Goal: Task Accomplishment & Management: Manage account settings

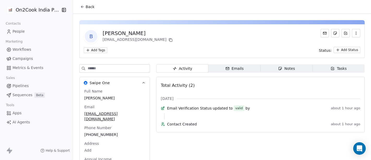
click at [86, 7] on span "Back" at bounding box center [90, 6] width 9 height 5
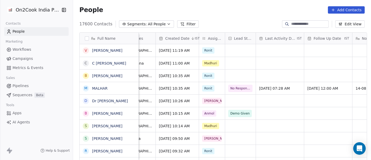
scroll to position [0, 152]
click at [231, 103] on div "grid" at bounding box center [240, 101] width 31 height 12
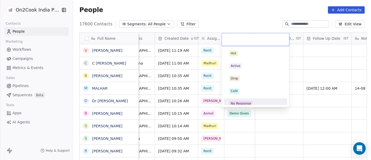
click at [246, 102] on div "No Response" at bounding box center [241, 103] width 20 height 5
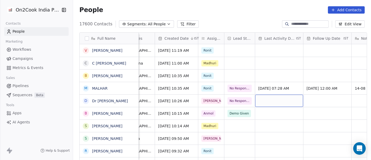
click at [273, 98] on div "grid" at bounding box center [279, 101] width 48 height 12
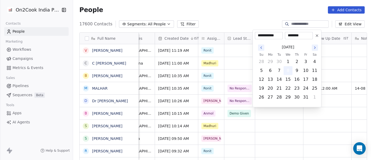
click at [290, 68] on button "8" at bounding box center [288, 70] width 8 height 8
click at [330, 100] on html "On2Cook India Pvt. Ltd. Contacts People Marketing Workflows Campaigns Metrics &…" at bounding box center [185, 80] width 371 height 160
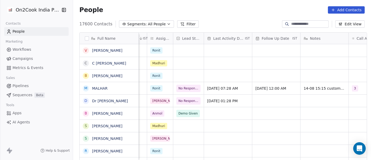
scroll to position [0, 204]
click at [265, 97] on div "grid" at bounding box center [276, 101] width 48 height 12
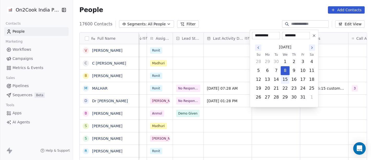
click at [283, 79] on button "15" at bounding box center [285, 79] width 8 height 8
type input "**********"
click at [315, 105] on div "**********" at bounding box center [284, 69] width 69 height 78
click at [325, 99] on html "On2Cook India Pvt. Ltd. Contacts People Marketing Workflows Campaigns Metrics &…" at bounding box center [185, 80] width 371 height 160
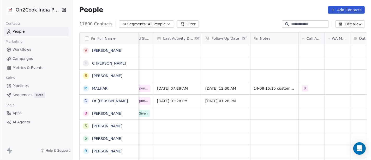
scroll to position [0, 254]
click at [295, 100] on div "grid" at bounding box center [274, 101] width 48 height 12
type textarea "**********"
click at [316, 98] on html "On2Cook India Pvt. Ltd. Contacts People Marketing Workflows Campaigns Metrics &…" at bounding box center [185, 80] width 371 height 160
click at [309, 98] on div "grid" at bounding box center [312, 101] width 26 height 12
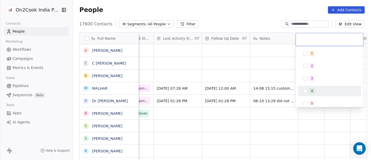
click at [274, 96] on html "On2Cook India Pvt. Ltd. Contacts People Marketing Workflows Campaigns Metrics &…" at bounding box center [185, 80] width 371 height 160
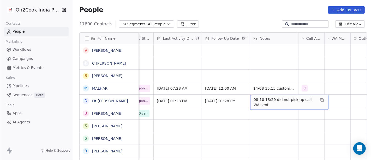
click at [281, 99] on span "08-10 13:29 did not pick up call WA sent" at bounding box center [285, 102] width 62 height 10
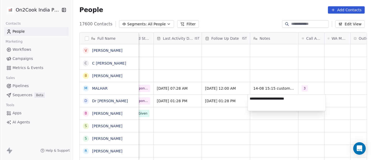
type textarea "**********"
click at [319, 69] on html "On2Cook India Pvt. Ltd. Contacts People Marketing Workflows Campaigns Metrics &…" at bounding box center [185, 80] width 371 height 160
click at [335, 81] on html "On2Cook India Pvt. Ltd. Contacts People Marketing Workflows Campaigns Metrics &…" at bounding box center [185, 80] width 371 height 160
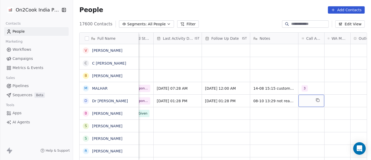
click at [310, 101] on div "grid" at bounding box center [312, 101] width 26 height 12
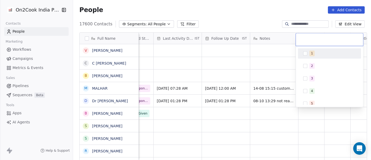
click at [312, 53] on div "1" at bounding box center [312, 53] width 2 height 5
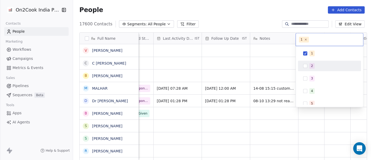
click at [273, 64] on html "On2Cook India Pvt. Ltd. Contacts People Marketing Workflows Campaigns Metrics &…" at bounding box center [185, 80] width 371 height 160
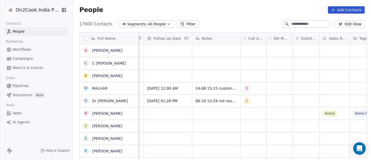
scroll to position [0, 315]
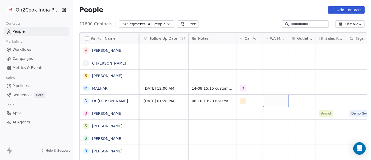
click at [269, 97] on div "grid" at bounding box center [276, 101] width 26 height 12
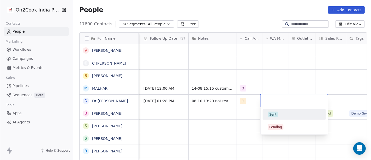
click at [283, 118] on div "Sent" at bounding box center [294, 114] width 59 height 8
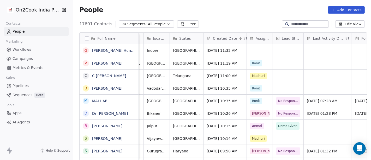
scroll to position [0, 0]
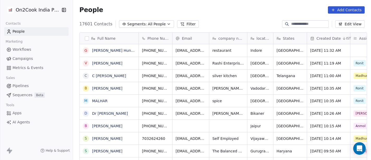
click at [133, 26] on span "Segments:" at bounding box center [137, 23] width 20 height 5
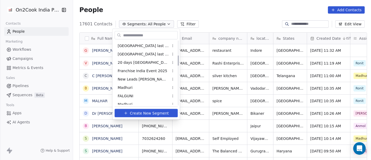
scroll to position [87, 0]
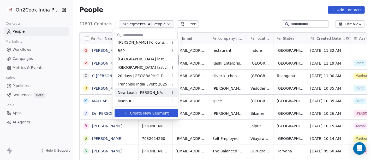
click at [139, 89] on div "New Leads [PERSON_NAME]" at bounding box center [146, 92] width 63 height 8
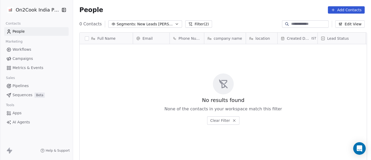
scroll to position [136, 296]
click at [154, 25] on span "New Leads [PERSON_NAME]" at bounding box center [155, 23] width 37 height 5
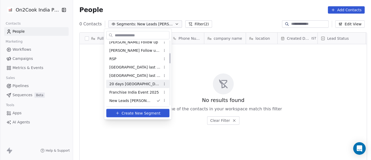
scroll to position [50, 0]
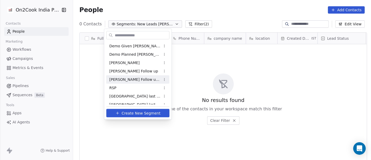
click at [131, 80] on span "[PERSON_NAME] Follow up Hot Active" at bounding box center [135, 79] width 51 height 5
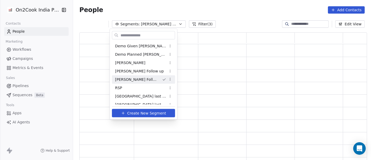
scroll to position [124, 284]
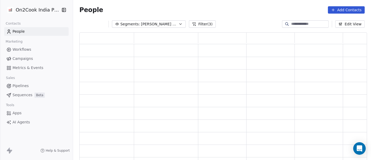
click at [202, 23] on button "Filter (3)" at bounding box center [202, 23] width 27 height 7
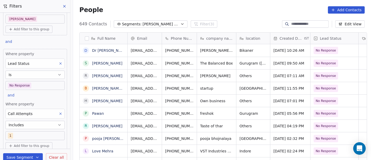
scroll to position [136, 296]
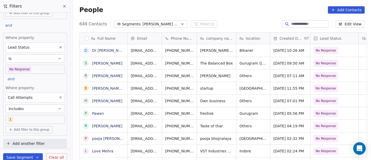
click at [59, 96] on icon at bounding box center [61, 98] width 4 height 4
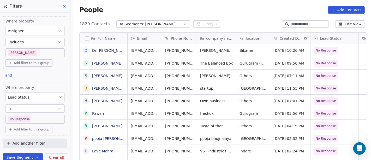
click at [32, 119] on body "On2Cook India Pvt. Ltd. Contacts People Marketing Workflows Campaigns Metrics &…" at bounding box center [185, 80] width 371 height 160
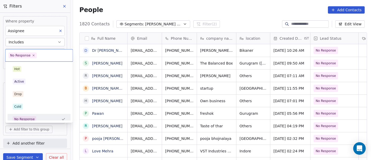
scroll to position [4, 0]
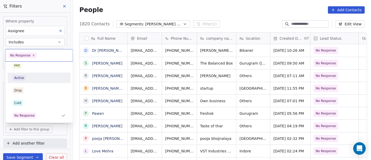
click at [29, 78] on div "Active" at bounding box center [39, 78] width 53 height 6
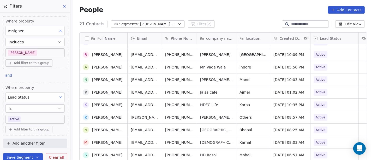
scroll to position [146, 0]
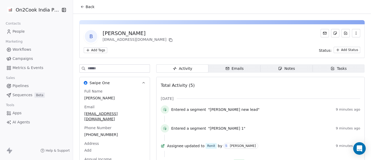
click at [86, 8] on span "Back" at bounding box center [90, 6] width 9 height 5
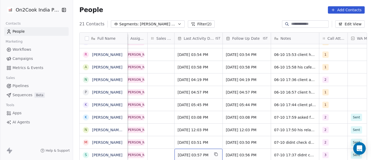
click at [192, 152] on span "[DATE] 03:57 PM" at bounding box center [194, 154] width 32 height 5
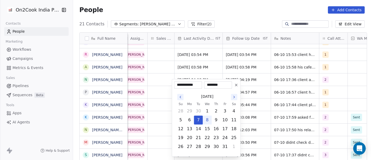
click at [207, 117] on button "8" at bounding box center [207, 120] width 8 height 8
type input "**********"
click at [276, 103] on html "On2Cook India Pvt. Ltd. Contacts People Marketing Workflows Campaigns Metrics &…" at bounding box center [185, 80] width 371 height 160
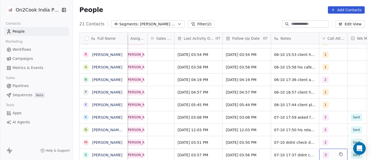
click at [325, 153] on span "3" at bounding box center [326, 155] width 6 height 6
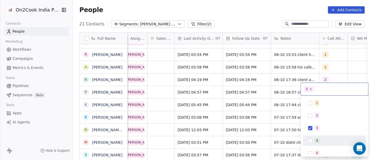
click at [318, 141] on div "4" at bounding box center [317, 140] width 2 height 5
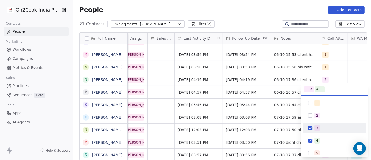
click at [319, 132] on div "3" at bounding box center [334, 128] width 59 height 8
click at [252, 121] on html "On2Cook India Pvt. Ltd. Contacts People Marketing Workflows Campaigns Metrics &…" at bounding box center [185, 80] width 371 height 160
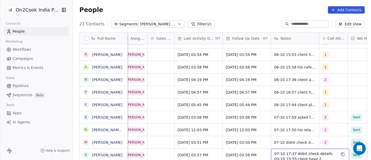
click at [284, 151] on span "07-10 17:37 didnt check details 03-10 15:55 client have 2 restaurant asked for …" at bounding box center [306, 159] width 62 height 16
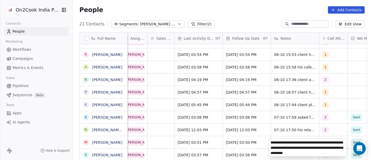
type textarea "**********"
click at [288, 126] on html "On2Cook India Pvt. Ltd. Contacts People Marketing Workflows Campaigns Metrics &…" at bounding box center [185, 80] width 371 height 160
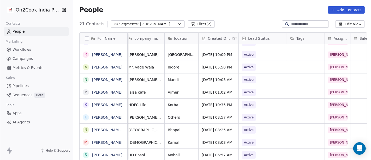
scroll to position [4, 0]
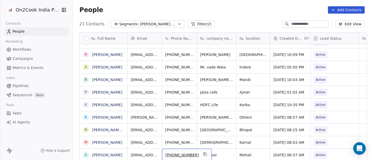
click at [200, 149] on div "[PHONE_NUMBER]" at bounding box center [187, 155] width 50 height 12
click at [203, 152] on icon "grid" at bounding box center [205, 154] width 4 height 4
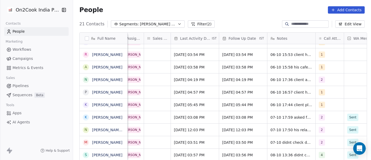
scroll to position [4, 322]
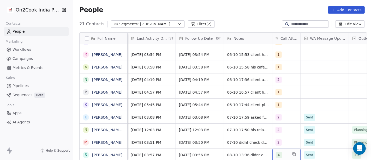
click at [276, 152] on span "4" at bounding box center [279, 155] width 6 height 6
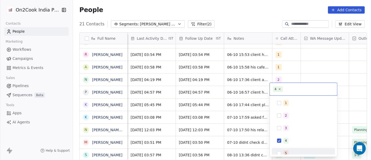
click at [286, 151] on div "5" at bounding box center [286, 153] width 2 height 5
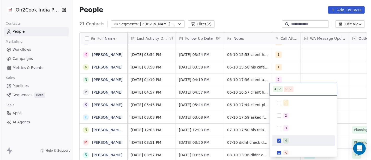
click at [284, 138] on span "4" at bounding box center [286, 141] width 5 height 6
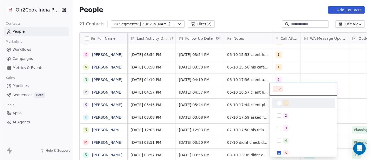
click at [309, 73] on html "On2Cook India Pvt. Ltd. Contacts People Marketing Workflows Campaigns Metrics &…" at bounding box center [185, 80] width 371 height 160
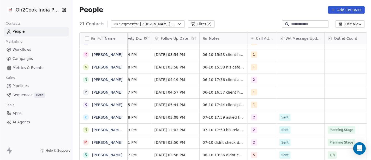
scroll to position [4, 347]
click at [226, 151] on span "08-10 13:36 didnt check details 07-10 17:37 didnt check details 03-10 15:55 cli…" at bounding box center [234, 161] width 62 height 21
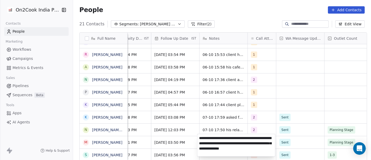
type textarea "**********"
click at [172, 152] on html "On2Cook India Pvt. Ltd. Contacts People Marketing Workflows Campaigns Metrics &…" at bounding box center [185, 80] width 371 height 160
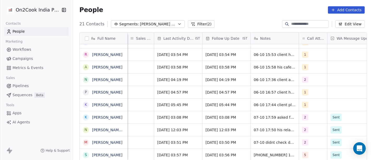
scroll to position [4, 295]
click at [172, 140] on span "[DATE] 03:51 PM" at bounding box center [174, 142] width 32 height 5
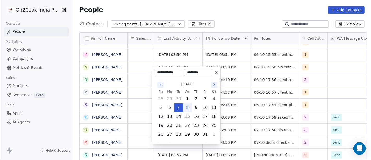
click at [185, 107] on button "8" at bounding box center [187, 107] width 8 height 8
type input "**********"
click at [245, 116] on html "On2Cook India Pvt. Ltd. Contacts People Marketing Workflows Campaigns Metrics &…" at bounding box center [185, 80] width 371 height 160
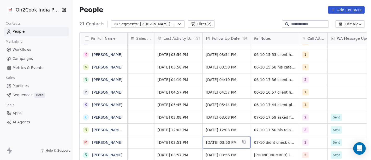
click at [220, 140] on div "[DATE] 03:50 PM" at bounding box center [227, 142] width 48 height 12
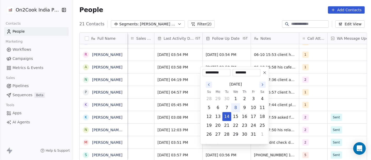
click at [264, 74] on icon at bounding box center [265, 72] width 4 height 4
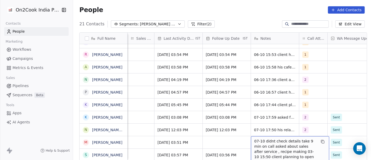
click at [269, 138] on span "07-10 didnt check details take 9 min on call asked about sales after service , …" at bounding box center [286, 151] width 62 height 26
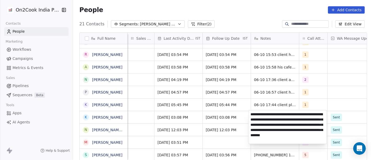
type textarea "**********"
click at [211, 139] on html "On2Cook India Pvt. Ltd. Contacts People Marketing Workflows Campaigns Metrics &…" at bounding box center [185, 80] width 371 height 160
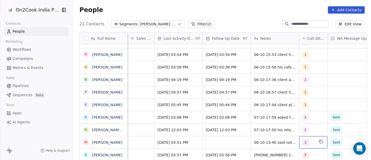
click at [309, 139] on div "2" at bounding box center [309, 142] width 12 height 6
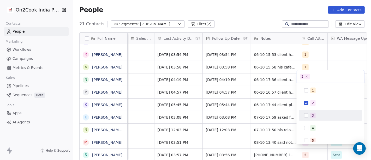
click at [313, 115] on div "3" at bounding box center [313, 115] width 2 height 5
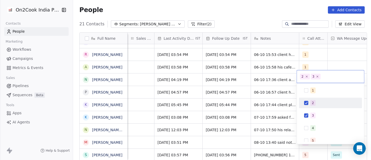
click at [314, 100] on span "2" at bounding box center [313, 103] width 5 height 6
click at [220, 138] on html "On2Cook India Pvt. Ltd. Contacts People Marketing Workflows Campaigns Metrics &…" at bounding box center [185, 80] width 371 height 160
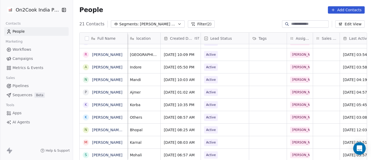
scroll to position [4, 109]
click at [225, 139] on span "Active" at bounding box center [221, 142] width 32 height 7
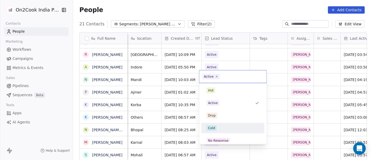
click at [224, 127] on div "Cold" at bounding box center [233, 128] width 53 height 6
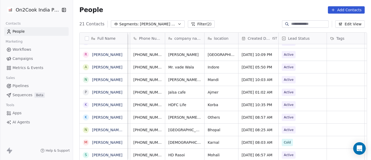
scroll to position [4, 0]
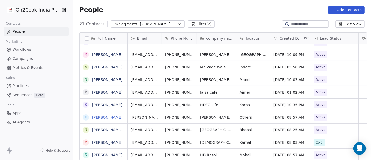
click at [97, 115] on link "[PERSON_NAME]" at bounding box center [107, 117] width 30 height 4
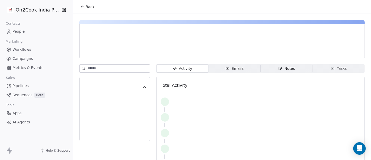
click at [87, 1] on div "Back" at bounding box center [222, 7] width 298 height 14
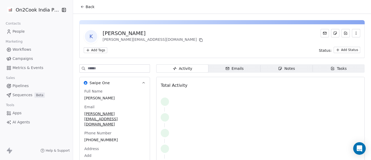
click at [87, 6] on span "Back" at bounding box center [90, 6] width 9 height 5
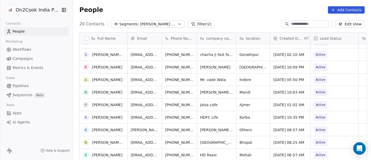
scroll to position [134, 0]
click at [107, 129] on link "[PERSON_NAME]" at bounding box center [107, 130] width 30 height 4
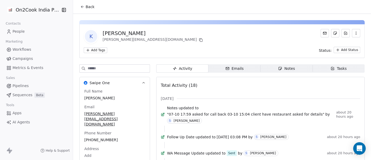
click at [83, 9] on button "Back" at bounding box center [87, 6] width 20 height 9
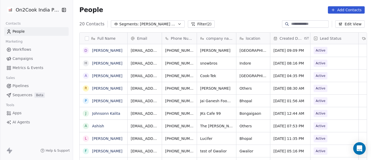
scroll to position [136, 296]
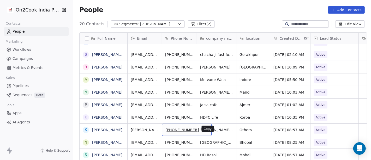
click at [203, 131] on icon "grid" at bounding box center [205, 129] width 4 height 4
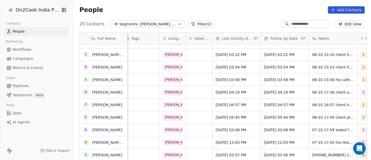
scroll to position [0, 237]
click at [234, 128] on span "[DATE] 03:08 PM" at bounding box center [232, 129] width 32 height 5
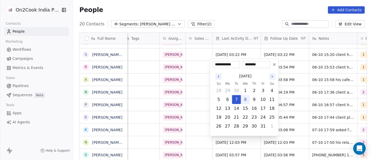
click at [245, 98] on button "8" at bounding box center [245, 99] width 8 height 8
type input "**********"
click at [238, 10] on html "On2Cook India Pvt. Ltd. Contacts People Marketing Workflows Campaigns Metrics &…" at bounding box center [185, 80] width 371 height 160
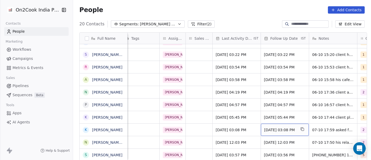
click at [289, 130] on span "[DATE] 03:08 PM" at bounding box center [280, 129] width 32 height 5
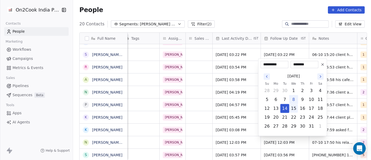
click at [294, 109] on button "15" at bounding box center [294, 108] width 8 height 8
type input "**********"
click at [261, 12] on html "On2Cook India Pvt. Ltd. Contacts People Marketing Workflows Campaigns Metrics &…" at bounding box center [185, 80] width 371 height 160
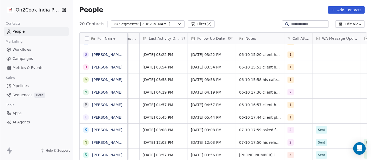
scroll to position [0, 313]
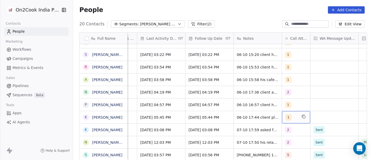
click at [294, 114] on div "1" at bounding box center [296, 117] width 28 height 12
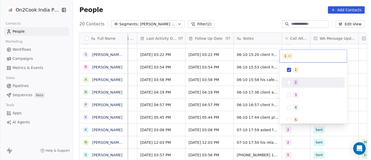
click at [297, 83] on div "2" at bounding box center [296, 82] width 2 height 5
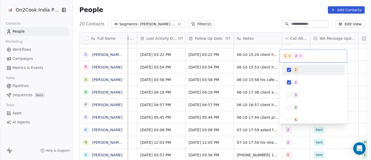
click at [291, 72] on button "Suggestions" at bounding box center [289, 70] width 4 height 4
click at [254, 17] on html "On2Cook India Pvt. Ltd. Contacts People Marketing Workflows Campaigns Metrics &…" at bounding box center [185, 80] width 371 height 160
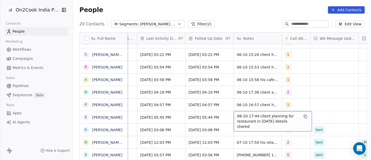
click at [253, 118] on span "06-10 17:44 client planning for restaurant in [DATE] details shared" at bounding box center [268, 121] width 62 height 16
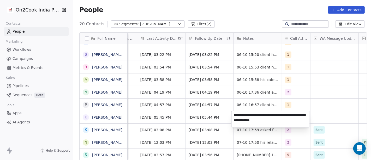
click at [210, 130] on html "On2Cook India Pvt. Ltd. Contacts People Marketing Workflows Campaigns Metrics &…" at bounding box center [185, 80] width 371 height 160
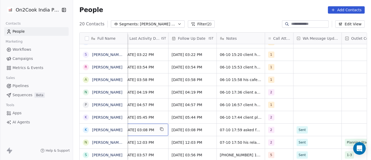
scroll to position [0, 334]
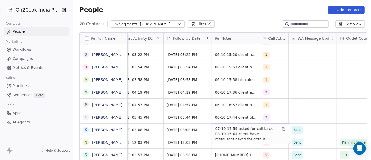
click at [245, 130] on span "07-10 17:59 asked for call back 03-10 15:04 client have restaurant asked for de…" at bounding box center [246, 134] width 62 height 16
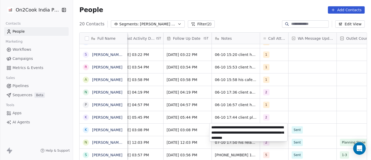
type textarea "**********"
click at [292, 110] on html "On2Cook India Pvt. Ltd. Contacts People Marketing Workflows Campaigns Metrics &…" at bounding box center [185, 80] width 371 height 160
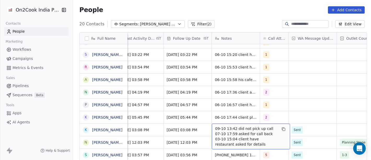
click at [294, 111] on div "[PERSON_NAME] [DATE] 05:45 PM [DATE] 05:44 PM 06-10 17:44 client planning for r…" at bounding box center [276, 117] width 966 height 13
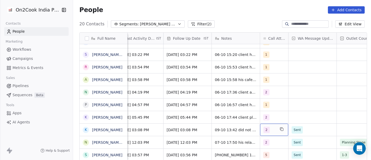
click at [267, 129] on div "2" at bounding box center [270, 130] width 12 height 6
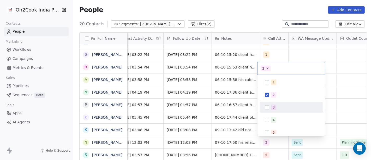
click at [275, 106] on span "3" at bounding box center [273, 107] width 5 height 6
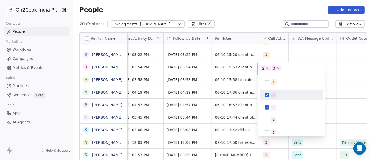
click at [274, 92] on div "2" at bounding box center [274, 94] width 2 height 5
click at [352, 84] on html "On2Cook India Pvt. Ltd. Contacts People Marketing Workflows Campaigns Metrics &…" at bounding box center [185, 80] width 371 height 160
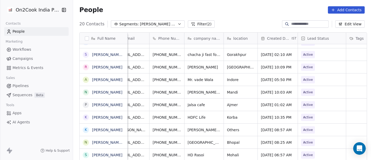
scroll to position [4, 0]
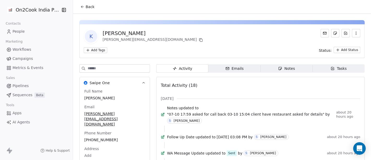
click at [84, 3] on button "Back" at bounding box center [87, 6] width 20 height 9
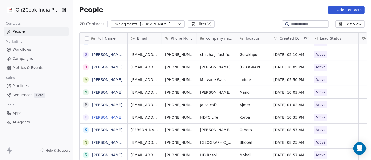
scroll to position [4, 0]
click at [98, 117] on link "[PERSON_NAME]" at bounding box center [107, 117] width 30 height 4
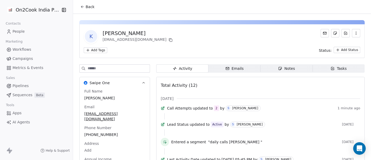
click at [87, 5] on span "Back" at bounding box center [90, 6] width 9 height 5
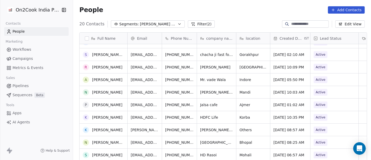
scroll to position [114, 0]
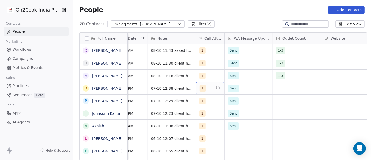
click at [203, 91] on div "1" at bounding box center [210, 88] width 28 height 12
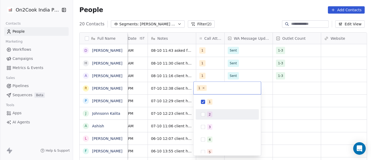
click at [203, 112] on button "Suggestions" at bounding box center [203, 114] width 4 height 4
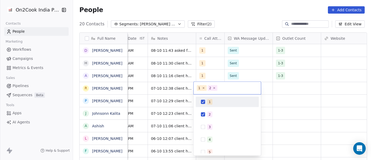
click at [203, 102] on button "Suggestions" at bounding box center [203, 102] width 4 height 4
click at [162, 97] on html "On2Cook India Pvt. Ltd. Contacts People Marketing Workflows Campaigns Metrics &…" at bounding box center [185, 80] width 371 height 160
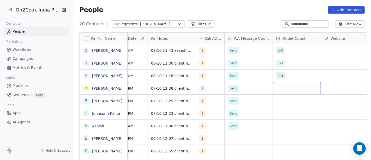
click at [287, 84] on div "grid" at bounding box center [297, 88] width 48 height 12
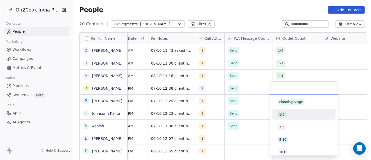
click at [293, 118] on div "1-3" at bounding box center [304, 114] width 59 height 8
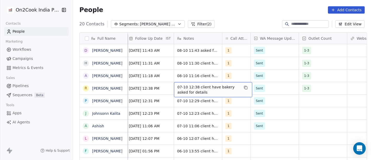
scroll to position [0, 370]
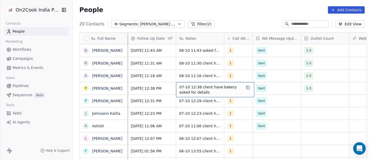
click at [202, 90] on span "07-10 12:38 client have bakery asked for details" at bounding box center [211, 89] width 62 height 10
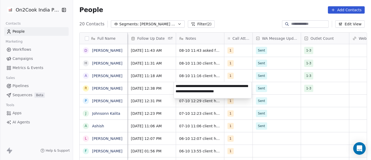
type textarea "**********"
click at [290, 90] on html "On2Cook India Pvt. Ltd. Contacts People Marketing Workflows Campaigns Metrics &…" at bounding box center [185, 80] width 371 height 160
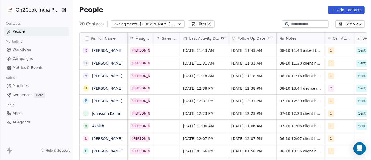
scroll to position [0, 269]
click at [238, 86] on span "[DATE] 12:38 PM" at bounding box center [248, 88] width 32 height 5
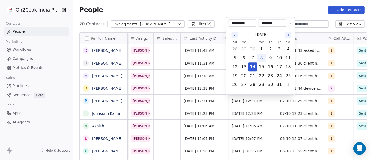
click at [292, 24] on icon at bounding box center [291, 23] width 4 height 4
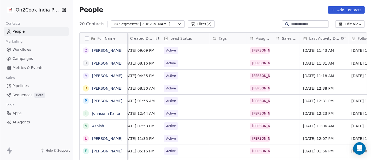
scroll to position [0, 149]
click at [201, 87] on icon "grid" at bounding box center [203, 87] width 4 height 4
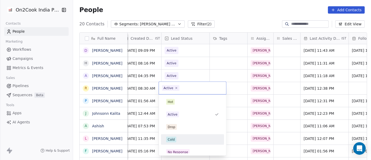
click at [189, 141] on div "Cold" at bounding box center [192, 140] width 53 height 6
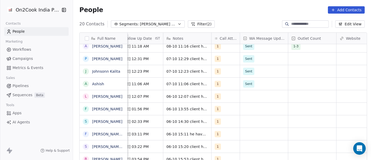
scroll to position [0, 383]
click at [306, 59] on div "grid" at bounding box center [313, 58] width 48 height 12
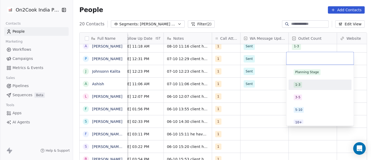
click at [309, 84] on div "1-3" at bounding box center [320, 85] width 53 height 6
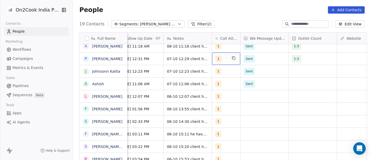
click at [216, 56] on span "1" at bounding box center [219, 59] width 6 height 6
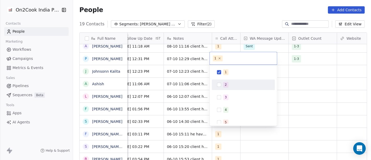
click at [225, 88] on div "2" at bounding box center [243, 84] width 59 height 8
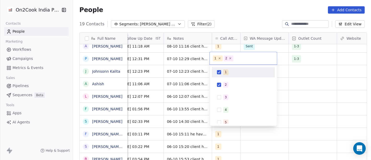
click at [226, 71] on div "1" at bounding box center [226, 72] width 2 height 5
click at [249, 23] on html "On2Cook India Pvt. Ltd. Contacts People Marketing Workflows Campaigns Metrics &…" at bounding box center [185, 80] width 371 height 160
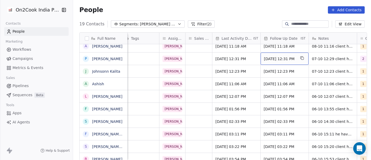
scroll to position [0, 237]
click at [217, 61] on span "[DATE] 12:31 PM" at bounding box center [232, 58] width 32 height 5
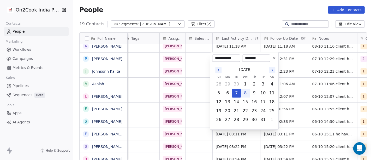
click at [246, 93] on button "8" at bounding box center [245, 93] width 8 height 8
type input "**********"
click at [249, 14] on html "On2Cook India Pvt. Ltd. Contacts People Marketing Workflows Campaigns Metrics &…" at bounding box center [185, 80] width 371 height 160
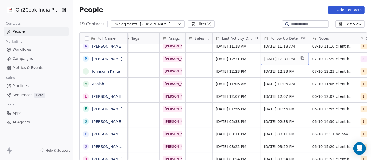
click at [280, 61] on div "[DATE] 12:31 PM" at bounding box center [285, 58] width 48 height 12
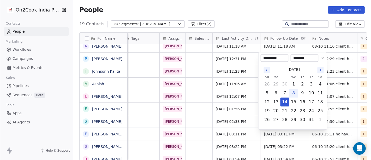
click at [261, 15] on html "On2Cook India Pvt. Ltd. Contacts People Marketing Workflows Campaigns Metrics &…" at bounding box center [185, 80] width 371 height 160
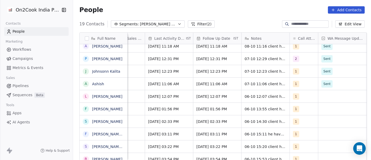
scroll to position [0, 305]
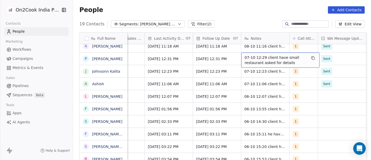
click at [266, 59] on span "07-10 12:29 client have small restaurant asked for details" at bounding box center [276, 60] width 62 height 10
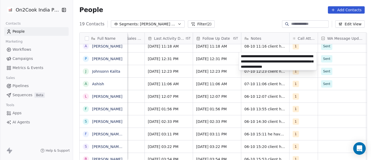
type textarea "**********"
click at [212, 79] on html "On2Cook India Pvt. Ltd. Contacts People Marketing Workflows Campaigns Metrics &…" at bounding box center [185, 80] width 371 height 160
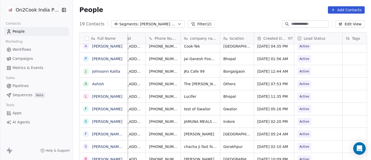
scroll to position [0, 0]
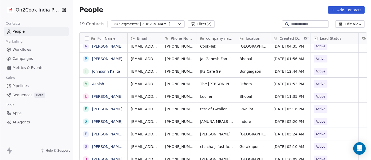
click at [207, 25] on button "Filter (2)" at bounding box center [201, 23] width 27 height 7
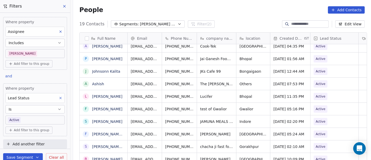
click at [24, 117] on body "On2Cook India Pvt. Ltd. Contacts People Marketing Workflows Campaigns Metrics &…" at bounding box center [185, 80] width 371 height 160
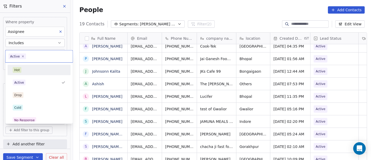
click at [33, 68] on div "Hot" at bounding box center [39, 70] width 53 height 6
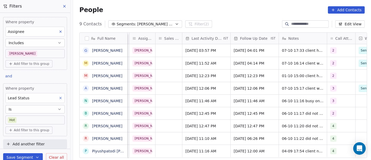
scroll to position [0, 268]
click at [203, 84] on div "[DATE] 12:06 PM" at bounding box center [206, 88] width 48 height 12
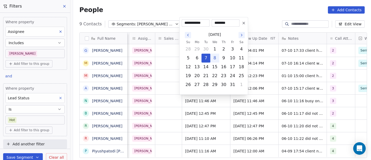
click at [215, 58] on button "8" at bounding box center [215, 58] width 8 height 8
type input "**********"
click at [269, 14] on html "On2Cook India Pvt. Ltd. Contacts People Marketing Workflows Campaigns Metrics &…" at bounding box center [185, 80] width 371 height 160
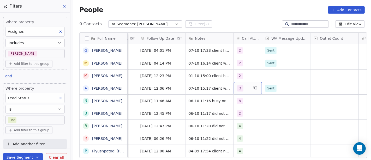
scroll to position [0, 361]
click at [247, 87] on div "3" at bounding box center [248, 88] width 28 height 12
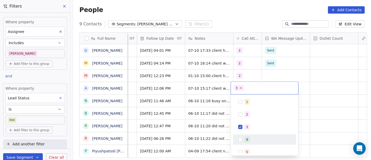
click at [252, 135] on div "4" at bounding box center [264, 139] width 59 height 8
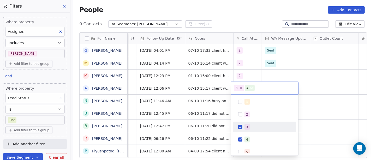
click at [250, 120] on div "1 2 3 4 5 6 7 8 9 10" at bounding box center [264, 158] width 63 height 123
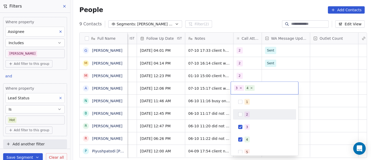
click at [343, 90] on html "On2Cook India Pvt. Ltd. Contacts People Marketing Workflows Campaigns Metrics &…" at bounding box center [185, 80] width 371 height 160
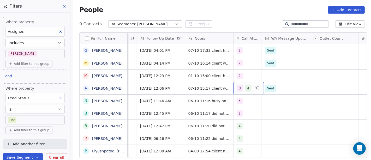
click at [240, 88] on span "3" at bounding box center [240, 88] width 6 height 6
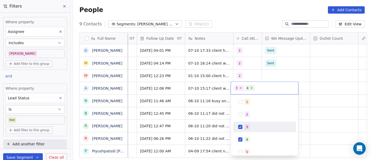
click at [244, 131] on div "3" at bounding box center [264, 127] width 63 height 10
click at [319, 111] on html "On2Cook India Pvt. Ltd. Contacts People Marketing Workflows Campaigns Metrics &…" at bounding box center [185, 80] width 371 height 160
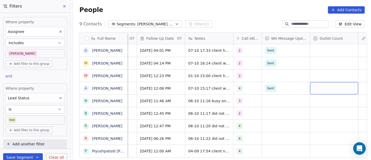
click at [316, 85] on div "grid" at bounding box center [334, 88] width 48 height 12
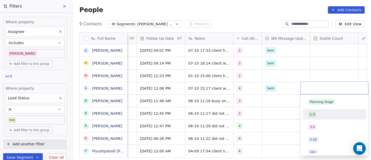
drag, startPoint x: 315, startPoint y: 116, endPoint x: 244, endPoint y: 107, distance: 71.6
click at [315, 116] on span "1-3" at bounding box center [312, 114] width 8 height 6
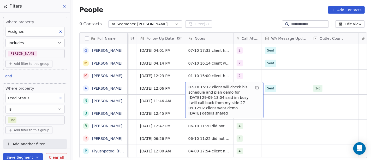
click at [203, 88] on span "07-10 15:17 client will check his schedule and plan demo for [DATE] 29-09 13:04…" at bounding box center [220, 99] width 62 height 31
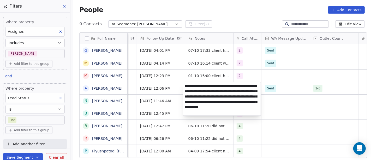
type textarea "**********"
click at [271, 107] on html "On2Cook India Pvt. Ltd. Contacts People Marketing Workflows Campaigns Metrics &…" at bounding box center [185, 80] width 371 height 160
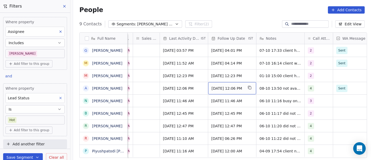
scroll to position [0, 288]
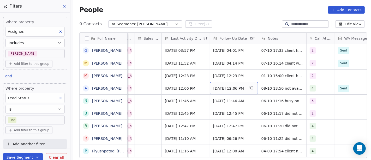
click at [243, 86] on span "[DATE] 12:06 PM" at bounding box center [230, 88] width 32 height 5
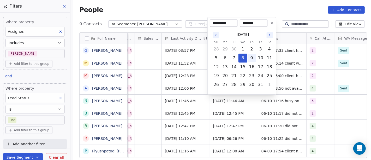
click at [250, 60] on button "9" at bounding box center [252, 58] width 8 height 8
type input "**********"
click at [283, 8] on html "On2Cook India Pvt. Ltd. Contacts People Marketing Workflows Campaigns Metrics &…" at bounding box center [185, 80] width 371 height 160
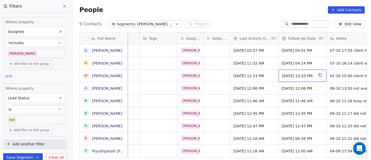
scroll to position [0, 220]
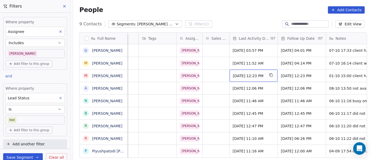
click at [252, 72] on div "[DATE] 12:23 PM" at bounding box center [254, 75] width 48 height 12
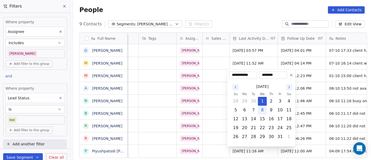
click at [260, 111] on button "8" at bounding box center [262, 110] width 8 height 8
type input "**********"
click at [250, 3] on html "On2Cook India Pvt. Ltd. Contacts People Marketing Workflows Campaigns Metrics &…" at bounding box center [185, 80] width 371 height 160
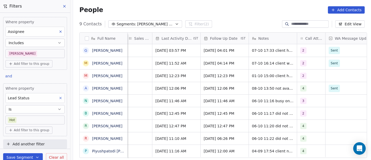
scroll to position [0, 298]
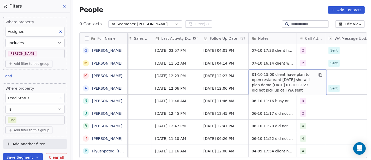
click at [265, 75] on span "01-10 15:00 client have plan to open restaurant [DATE] she will plan demo [DATE…" at bounding box center [283, 82] width 62 height 21
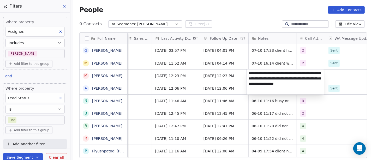
click at [256, 83] on textarea "**********" at bounding box center [286, 81] width 78 height 25
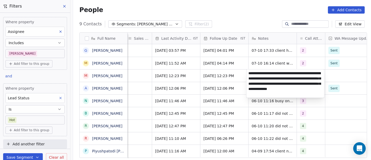
type textarea "**********"
click at [231, 72] on html "On2Cook India Pvt. Ltd. Contacts People Marketing Workflows Campaigns Metrics &…" at bounding box center [185, 80] width 371 height 160
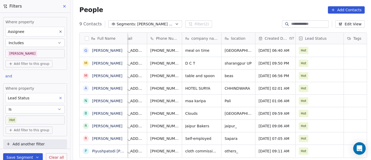
scroll to position [0, 0]
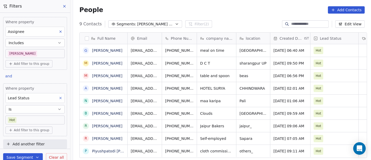
click at [27, 119] on body "On2Cook India Pvt. Ltd. Contacts People Marketing Workflows Campaigns Metrics &…" at bounding box center [185, 80] width 371 height 160
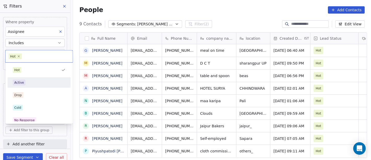
click at [23, 82] on div "Active" at bounding box center [19, 82] width 10 height 5
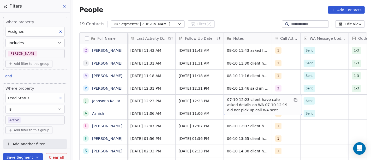
scroll to position [0, 357]
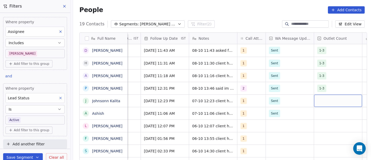
click at [340, 101] on div "grid" at bounding box center [338, 101] width 48 height 12
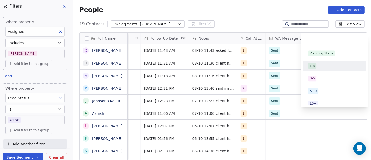
click at [314, 68] on div "1-3" at bounding box center [312, 65] width 5 height 5
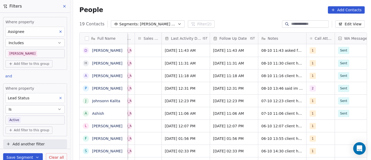
scroll to position [0, 287]
click at [187, 99] on span "[DATE] 12:23 PM" at bounding box center [182, 100] width 32 height 5
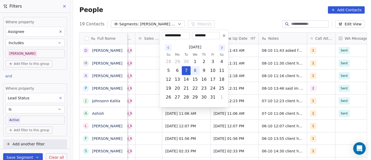
click at [195, 71] on button "8" at bounding box center [195, 70] width 8 height 8
type input "**********"
click at [242, 5] on html "On2Cook India Pvt. Ltd. Contacts People Marketing Workflows Campaigns Metrics &…" at bounding box center [185, 80] width 371 height 160
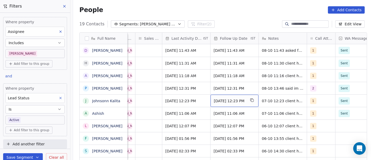
click at [240, 99] on span "[DATE] 12:23 PM" at bounding box center [230, 100] width 32 height 5
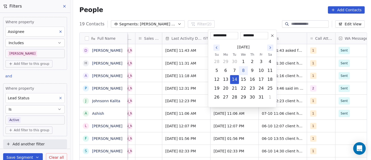
click at [246, 11] on html "On2Cook India Pvt. Ltd. Contacts People Marketing Workflows Campaigns Metrics &…" at bounding box center [185, 80] width 371 height 160
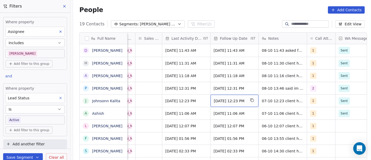
click at [237, 101] on span "[DATE] 12:23 PM" at bounding box center [230, 100] width 32 height 5
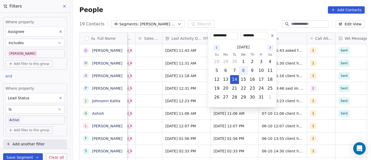
click at [224, 16] on html "On2Cook India Pvt. Ltd. Contacts People Marketing Workflows Campaigns Metrics &…" at bounding box center [185, 80] width 371 height 160
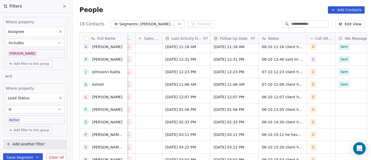
scroll to position [0, 0]
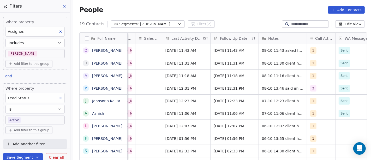
click at [230, 16] on div "People Add Contacts" at bounding box center [222, 10] width 298 height 20
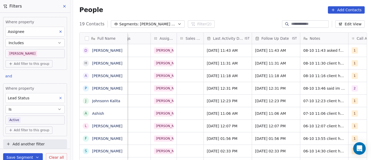
scroll to position [0, 246]
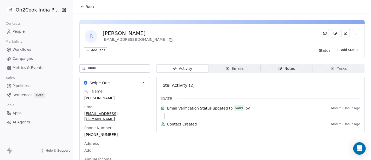
click at [81, 7] on icon at bounding box center [82, 7] width 2 height 0
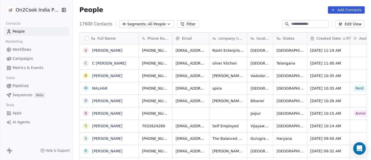
scroll to position [136, 296]
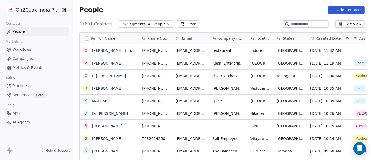
click at [148, 26] on span "All People" at bounding box center [157, 23] width 18 height 5
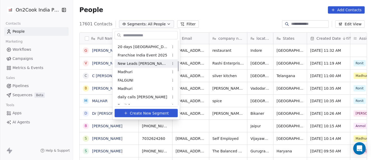
scroll to position [145, 0]
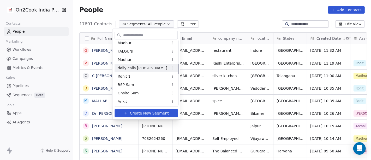
click at [145, 70] on div "daily calls salim" at bounding box center [146, 68] width 63 height 8
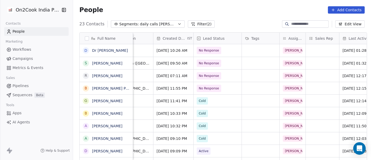
scroll to position [4, 144]
click at [188, 25] on button "Filter (2)" at bounding box center [201, 23] width 27 height 7
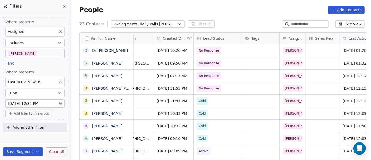
click at [30, 115] on button "Add filter to this group" at bounding box center [28, 113] width 47 height 7
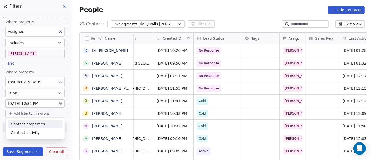
click at [31, 123] on span "Contact properties" at bounding box center [28, 123] width 34 height 5
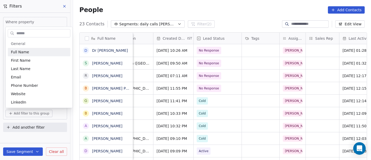
click at [37, 35] on input "text" at bounding box center [42, 34] width 55 height 8
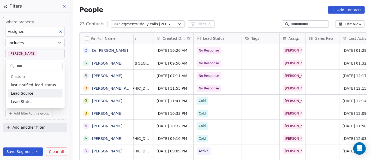
type input "****"
click at [30, 99] on span "Lead Status" at bounding box center [22, 101] width 22 height 5
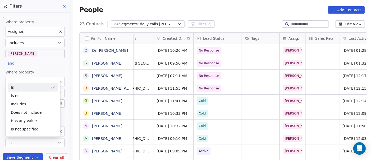
click at [156, 4] on div "People Add Contacts" at bounding box center [222, 10] width 298 height 20
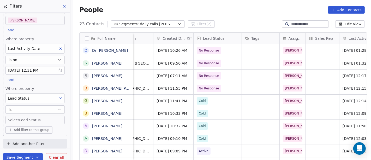
scroll to position [34, 0]
click at [33, 121] on body "On2Cook India Pvt. Ltd. Contacts People Marketing Workflows Campaigns Metrics &…" at bounding box center [185, 80] width 371 height 160
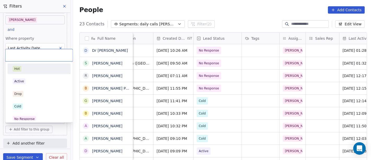
click at [30, 71] on div "Hot" at bounding box center [39, 69] width 53 height 6
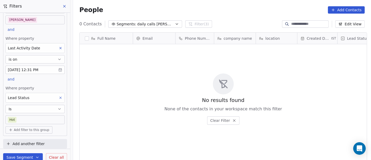
scroll to position [136, 296]
click at [18, 121] on body "On2Cook India Pvt. Ltd. Contacts People Marketing Workflows Campaigns Metrics &…" at bounding box center [185, 80] width 371 height 160
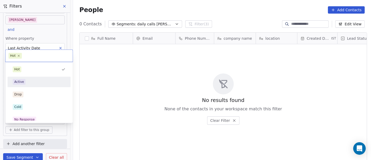
click at [29, 82] on div "Active" at bounding box center [39, 82] width 53 height 6
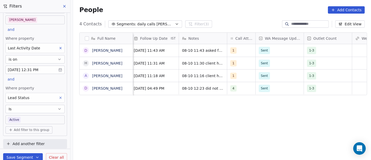
scroll to position [0, 392]
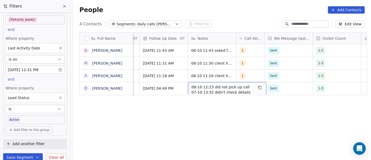
click at [162, 105] on div "Full Name D Dileep Kumar Yadav H Hitesh Gogwani A Abhijit Kumar Das D Dr Pankaj…" at bounding box center [222, 98] width 298 height 141
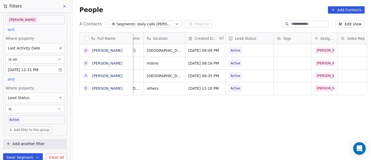
scroll to position [0, 89]
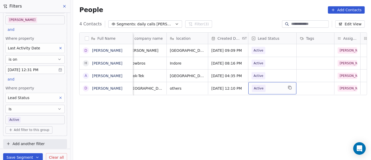
click at [266, 85] on span "Active" at bounding box center [268, 88] width 32 height 7
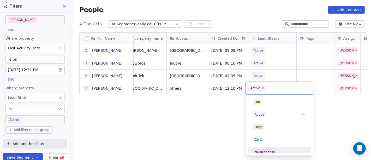
click at [264, 150] on div "No Response" at bounding box center [265, 152] width 20 height 5
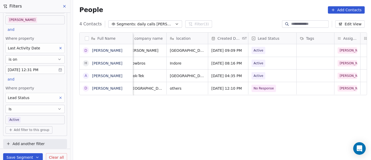
click at [181, 119] on div "Full Name D Dileep Kumar Yadav H Hitesh Gogwani A Abhijit Kumar Das D Dr Pankaj…" at bounding box center [222, 98] width 298 height 141
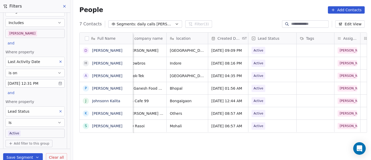
scroll to position [0, 0]
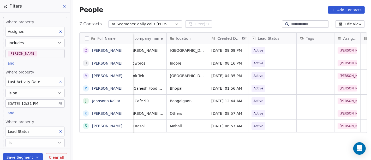
click at [151, 22] on span "daily calls [PERSON_NAME]" at bounding box center [155, 23] width 37 height 5
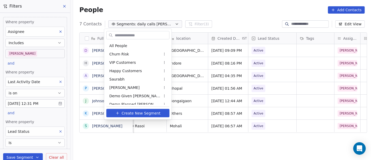
scroll to position [112, 0]
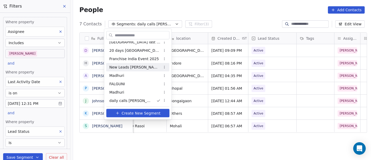
click at [215, 12] on html "On2Cook India Pvt. Ltd. Contacts People Marketing Workflows Campaigns Metrics &…" at bounding box center [185, 80] width 371 height 160
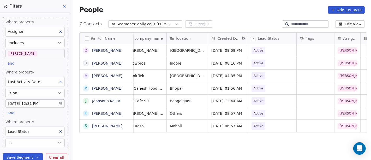
click at [144, 28] on div "7 Contacts Segments: daily calls salim Filter (3) Edit View" at bounding box center [222, 24] width 298 height 8
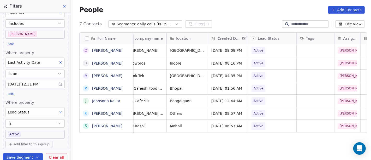
scroll to position [34, 0]
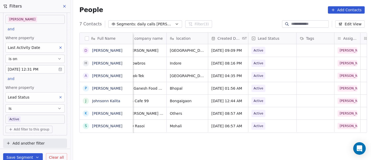
click at [59, 95] on icon at bounding box center [61, 97] width 4 height 4
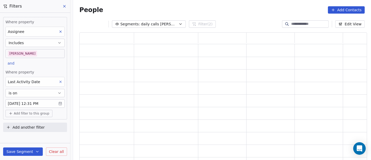
scroll to position [124, 284]
click at [277, 2] on div "People Add Contacts" at bounding box center [222, 10] width 298 height 20
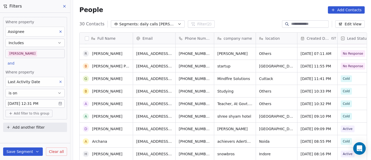
scroll to position [0, 0]
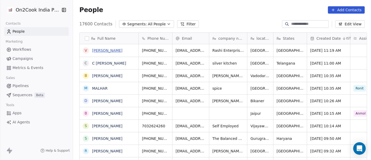
scroll to position [136, 296]
click at [96, 50] on link "[PERSON_NAME]" at bounding box center [107, 50] width 30 height 4
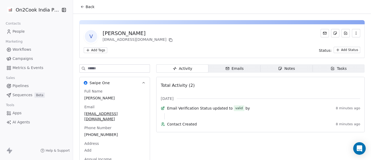
click at [86, 7] on span "Back" at bounding box center [90, 6] width 9 height 5
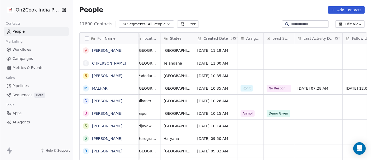
scroll to position [0, 113]
click at [245, 49] on div "grid" at bounding box center [250, 50] width 26 height 13
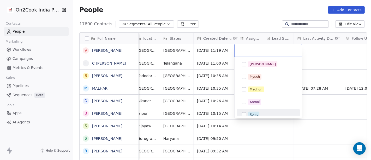
click at [260, 110] on div "Ronit" at bounding box center [268, 114] width 59 height 8
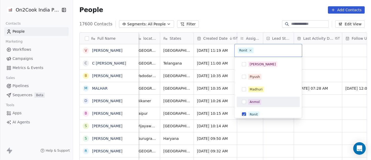
click at [321, 70] on html "On2Cook India Pvt. Ltd. Contacts People Marketing Workflows Campaigns Metrics &…" at bounding box center [185, 80] width 371 height 160
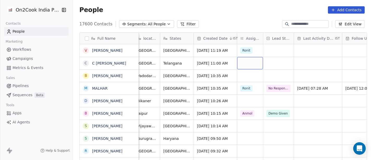
click at [250, 64] on div "grid" at bounding box center [250, 63] width 26 height 12
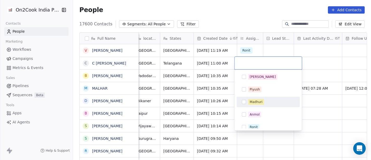
click at [255, 102] on div "Madhuri" at bounding box center [256, 101] width 13 height 5
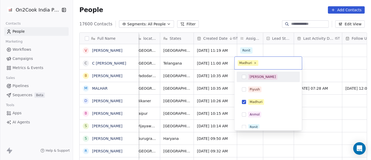
click at [317, 57] on html "On2Cook India Pvt. Ltd. Contacts People Marketing Workflows Campaigns Metrics &…" at bounding box center [185, 80] width 371 height 160
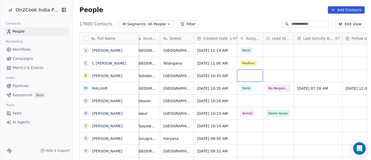
click at [249, 70] on div "grid" at bounding box center [250, 75] width 26 height 12
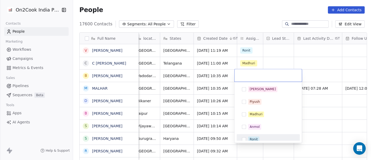
click at [250, 140] on div "Ronit" at bounding box center [254, 139] width 8 height 5
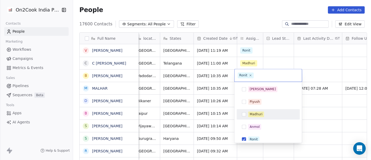
click at [320, 71] on html "On2Cook India Pvt. Ltd. Contacts People Marketing Workflows Campaigns Metrics &…" at bounding box center [185, 80] width 371 height 160
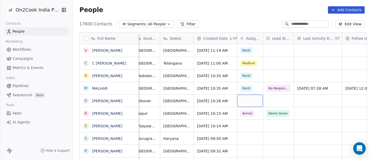
click at [246, 99] on div "grid" at bounding box center [250, 101] width 26 height 12
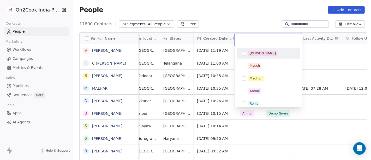
click at [261, 49] on div "[PERSON_NAME]" at bounding box center [268, 53] width 59 height 8
click at [328, 59] on html "On2Cook India Pvt. Ltd. Contacts People Marketing Workflows Campaigns Metrics &…" at bounding box center [185, 80] width 371 height 160
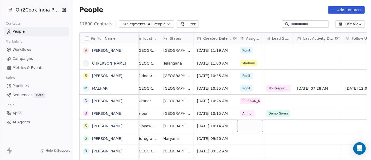
click at [244, 127] on div "grid" at bounding box center [250, 126] width 26 height 12
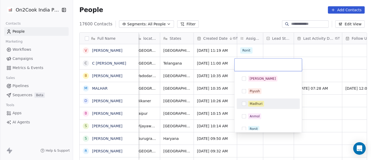
click at [253, 105] on div "Madhuri" at bounding box center [256, 103] width 13 height 5
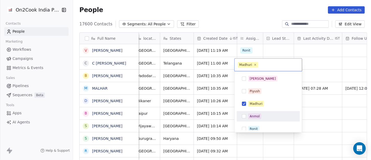
click at [309, 114] on html "On2Cook India Pvt. Ltd. Contacts People Marketing Workflows Campaigns Metrics &…" at bounding box center [185, 80] width 371 height 160
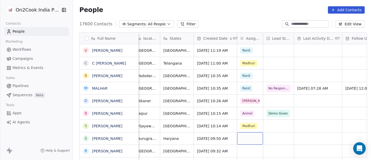
click at [254, 135] on div "grid" at bounding box center [250, 138] width 26 height 12
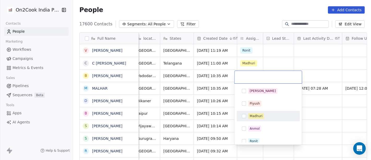
click at [258, 120] on div "Madhuri" at bounding box center [268, 116] width 59 height 8
click at [259, 116] on div "Madhuri" at bounding box center [256, 116] width 13 height 5
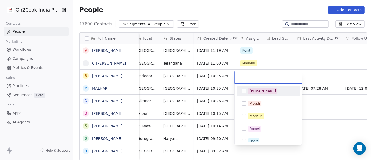
click at [256, 90] on div "[PERSON_NAME]" at bounding box center [263, 91] width 26 height 5
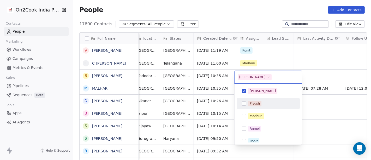
click at [314, 116] on html "On2Cook India Pvt. Ltd. Contacts People Marketing Workflows Campaigns Metrics &…" at bounding box center [185, 80] width 371 height 160
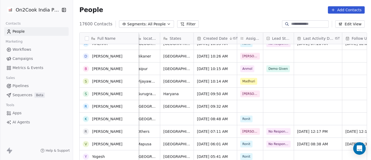
scroll to position [58, 0]
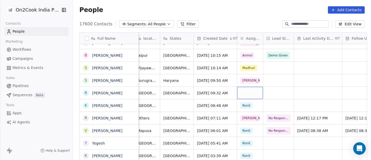
click at [246, 93] on div "grid" at bounding box center [250, 93] width 26 height 12
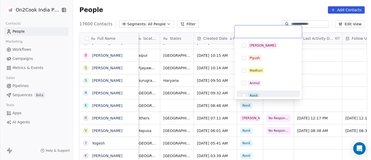
click at [258, 96] on span "Ronit" at bounding box center [253, 96] width 11 height 6
click at [319, 87] on html "On2Cook India Pvt. Ltd. Contacts People Marketing Workflows Campaigns Metrics &…" at bounding box center [185, 80] width 371 height 160
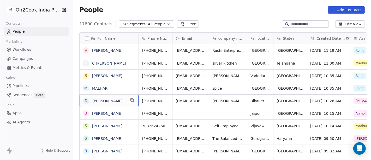
scroll to position [1, 0]
click at [123, 99] on span "[PERSON_NAME]" at bounding box center [108, 100] width 33 height 5
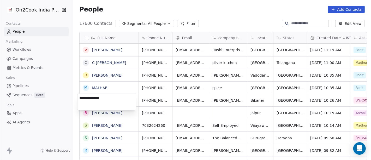
click at [84, 98] on textarea "**********" at bounding box center [107, 102] width 58 height 16
type textarea "**********"
click at [186, 101] on html "On2Cook India Pvt. Ltd. Contacts People Marketing Workflows Campaigns Metrics &…" at bounding box center [185, 80] width 371 height 160
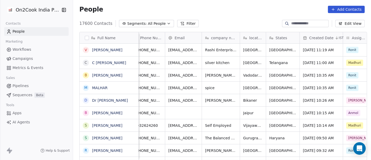
scroll to position [0, 0]
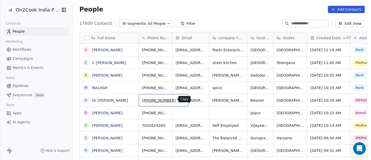
click at [180, 98] on icon "grid" at bounding box center [182, 99] width 4 height 4
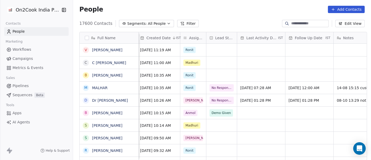
scroll to position [0, 173]
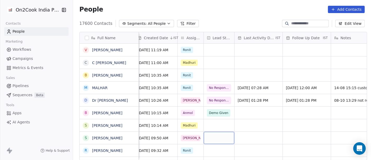
click at [217, 136] on div "grid" at bounding box center [219, 138] width 31 height 12
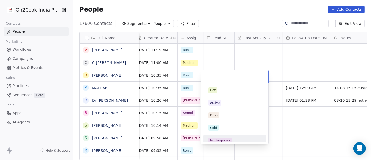
click at [225, 139] on div "No Response" at bounding box center [220, 140] width 20 height 5
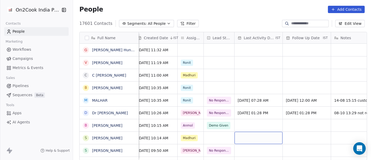
click at [239, 134] on div "grid" at bounding box center [259, 138] width 48 height 12
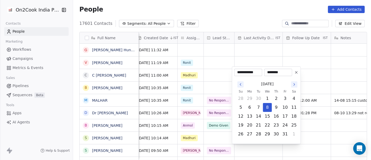
click at [206, 138] on html "On2Cook India Pvt. Ltd. Contacts People Marketing Workflows Campaigns Metrics &…" at bounding box center [185, 80] width 371 height 160
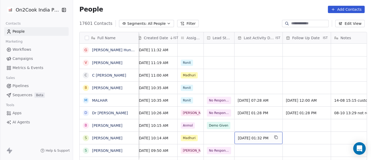
click at [255, 140] on div "[DATE] 01:32 PM" at bounding box center [259, 138] width 48 height 12
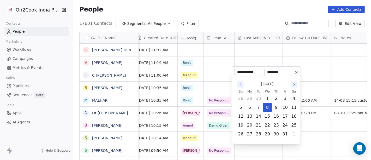
click at [294, 72] on button at bounding box center [296, 72] width 6 height 6
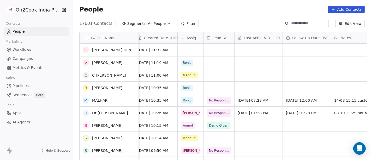
scroll to position [12, 0]
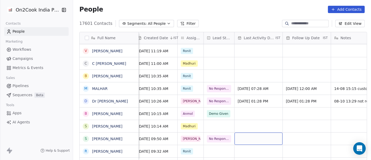
click at [249, 136] on div "grid" at bounding box center [259, 138] width 48 height 12
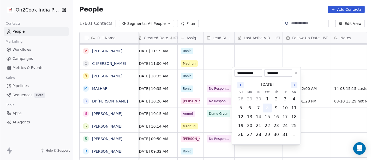
click at [264, 109] on button "8" at bounding box center [267, 108] width 8 height 8
click at [314, 117] on html "On2Cook India Pvt. Ltd. Contacts People Marketing Workflows Campaigns Metrics &…" at bounding box center [185, 80] width 371 height 160
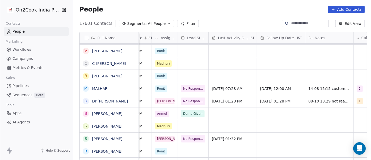
scroll to position [0, 199]
click at [273, 133] on div "grid" at bounding box center [281, 138] width 48 height 12
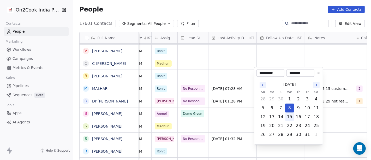
click at [289, 117] on button "15" at bounding box center [290, 117] width 8 height 8
type input "**********"
click at [343, 115] on html "On2Cook India Pvt. Ltd. Contacts People Marketing Workflows Campaigns Metrics &…" at bounding box center [185, 80] width 371 height 160
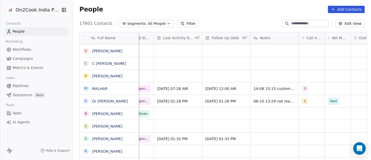
scroll to position [0, 257]
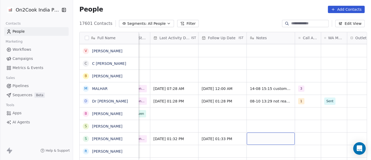
click at [270, 135] on div "grid" at bounding box center [271, 138] width 48 height 12
type textarea "**********"
click at [297, 129] on html "On2Cook India Pvt. Ltd. Contacts People Marketing Workflows Campaigns Metrics &…" at bounding box center [185, 80] width 371 height 160
click at [299, 137] on div "grid" at bounding box center [308, 138] width 26 height 12
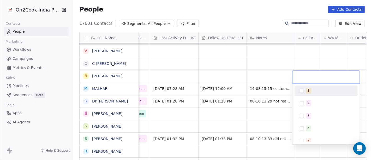
click at [303, 89] on button "Suggestions" at bounding box center [302, 91] width 4 height 4
click at [256, 112] on html "On2Cook India Pvt. Ltd. Contacts People Marketing Workflows Campaigns Metrics &…" at bounding box center [185, 80] width 371 height 160
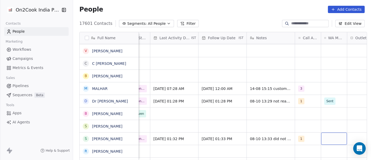
click at [330, 136] on div "grid" at bounding box center [334, 138] width 26 height 12
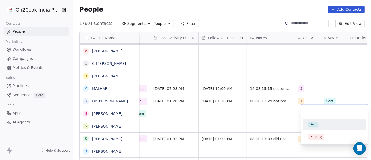
click at [317, 127] on div "Sent" at bounding box center [334, 124] width 59 height 8
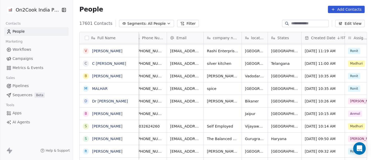
scroll to position [0, 0]
